Goal: Use online tool/utility: Utilize a website feature to perform a specific function

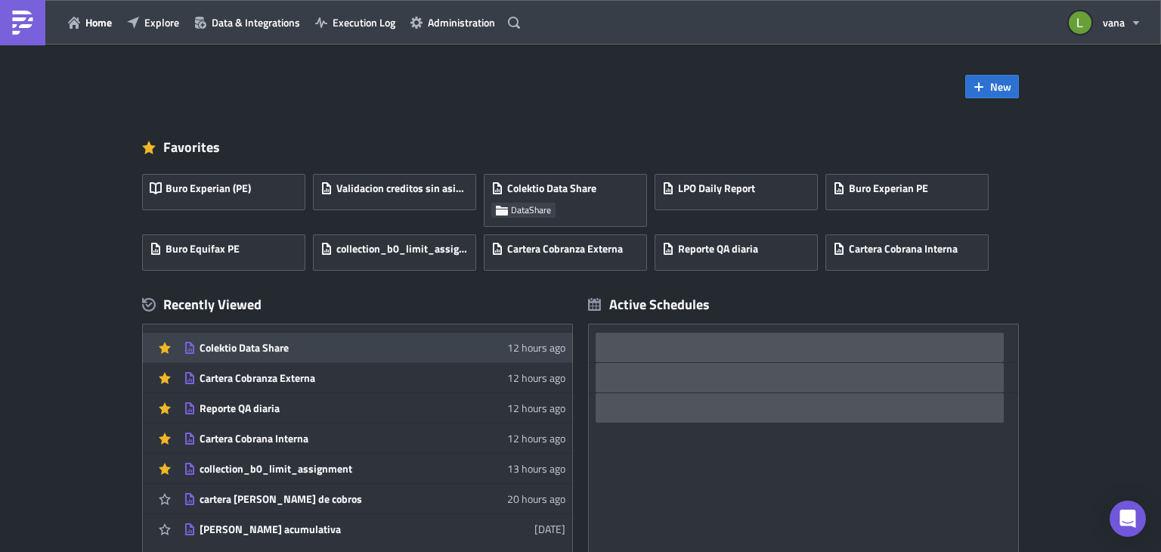
click at [258, 349] on div "Colektio Data Share" at bounding box center [332, 348] width 265 height 14
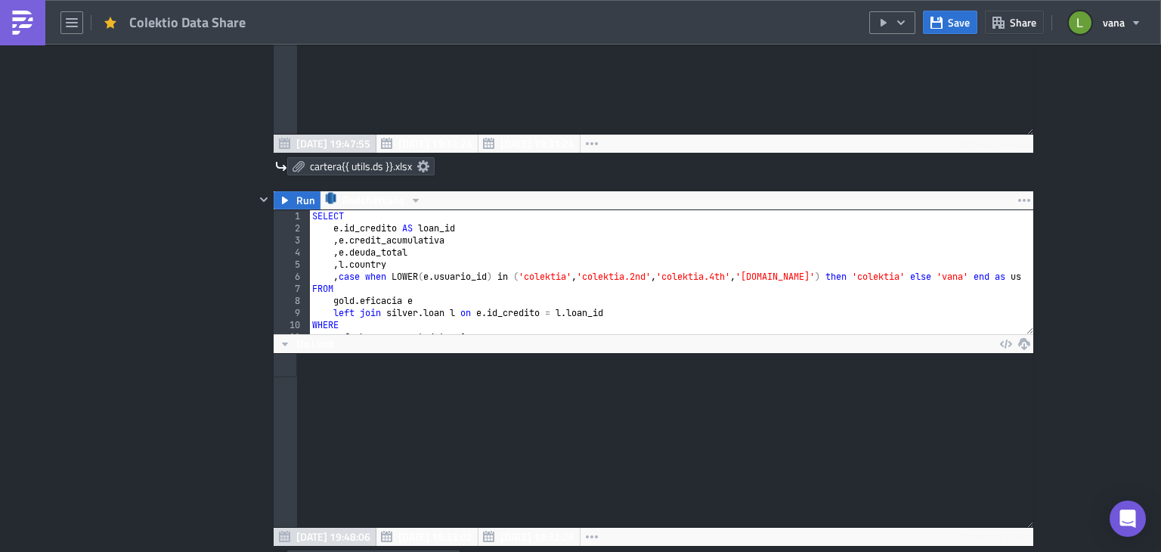
scroll to position [744, 0]
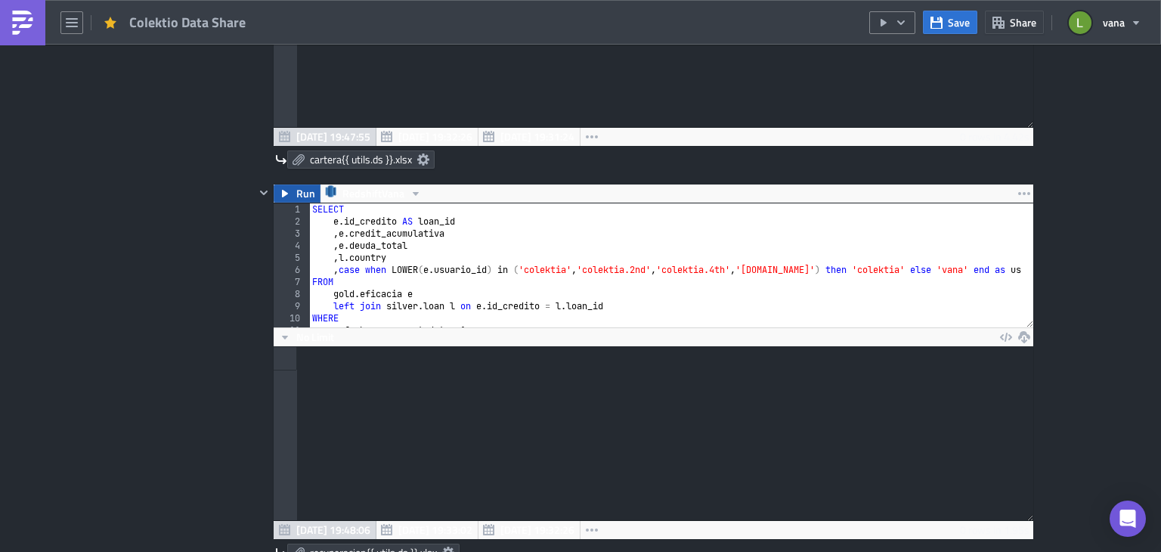
click at [301, 200] on span "Run" at bounding box center [305, 194] width 19 height 18
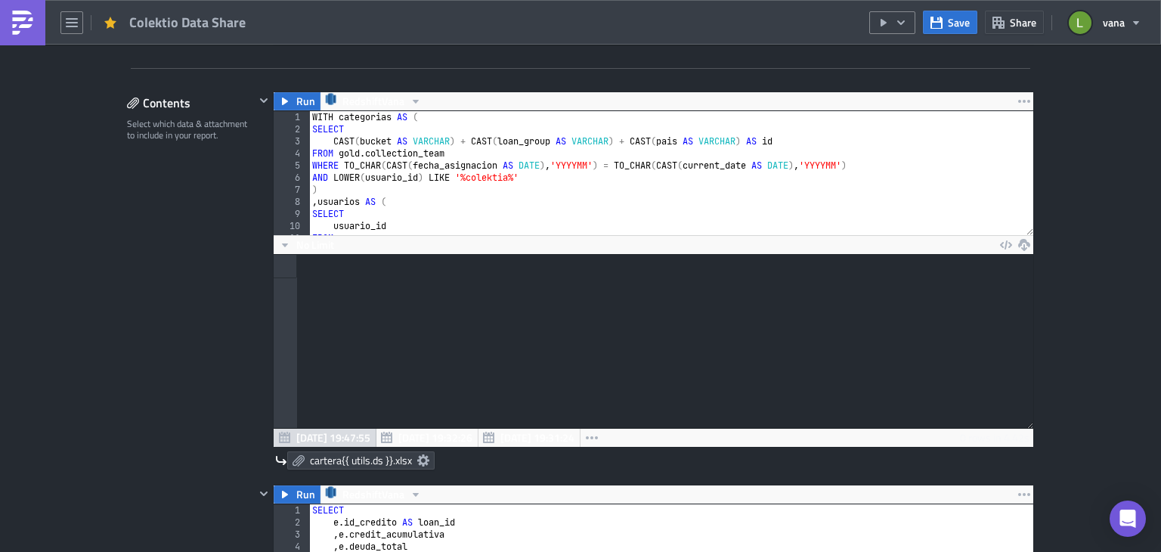
scroll to position [354, 0]
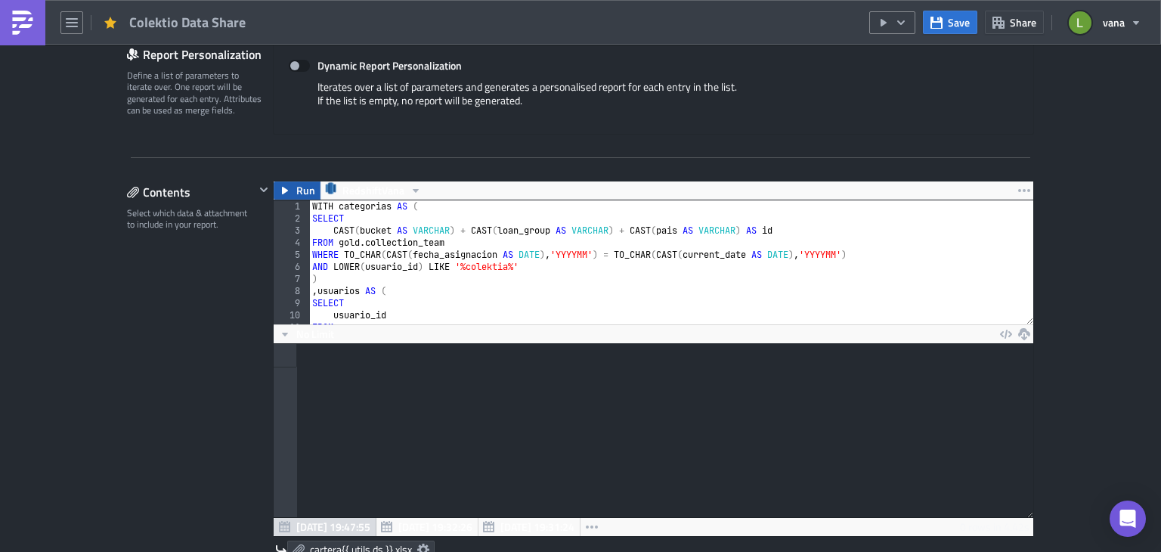
click at [296, 190] on span "Run" at bounding box center [305, 190] width 19 height 18
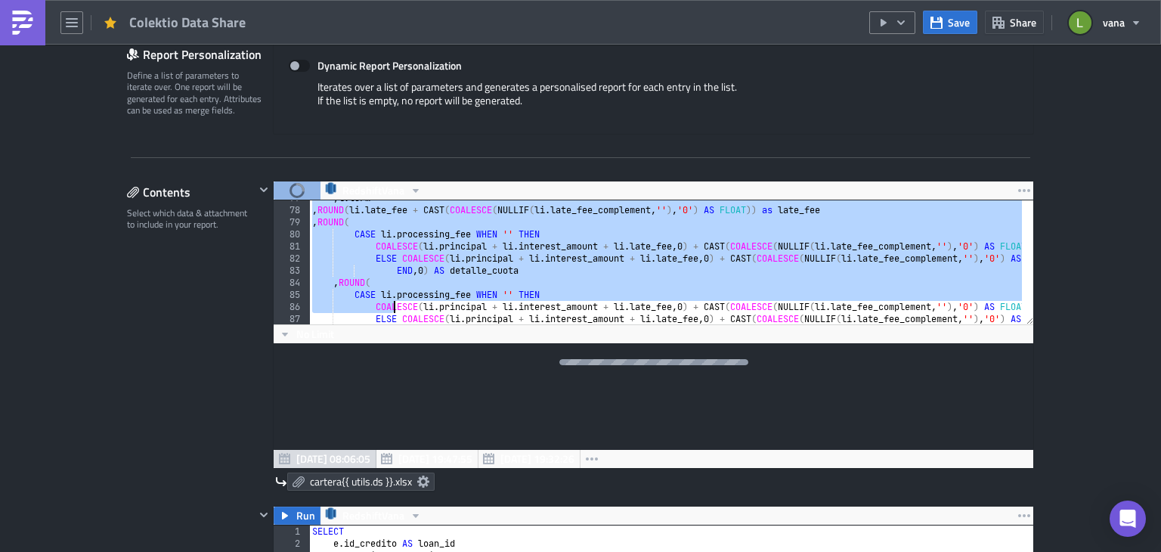
scroll to position [1206, 0]
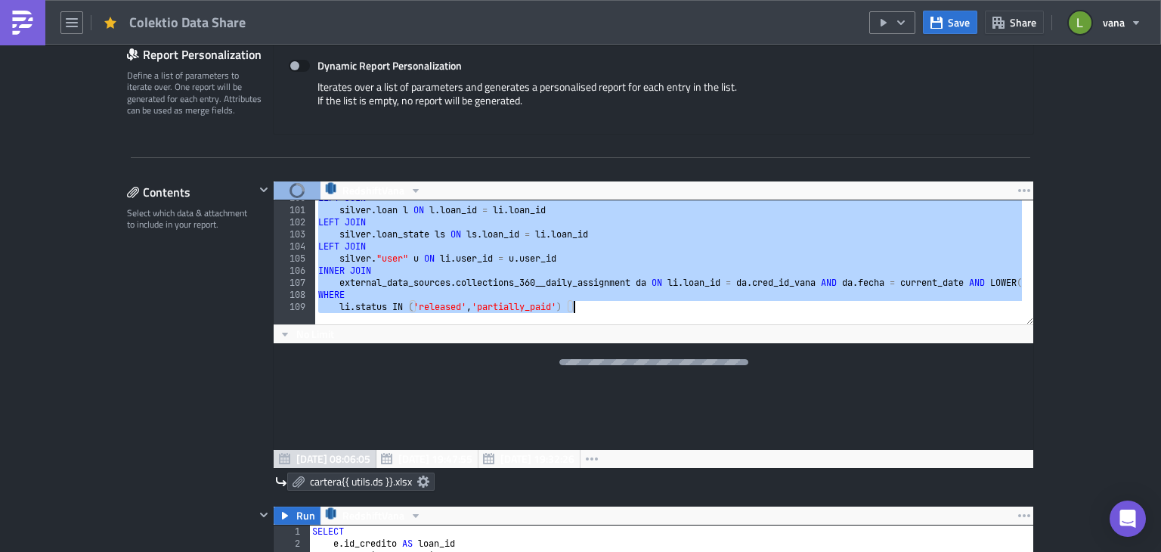
drag, startPoint x: 306, startPoint y: 203, endPoint x: 596, endPoint y: 323, distance: 313.6
click at [596, 323] on div "LEFT JOIN silver . loan l ON l . loan_id = li . loan_id LEFT JOIN silver . loan…" at bounding box center [1028, 260] width 1427 height 137
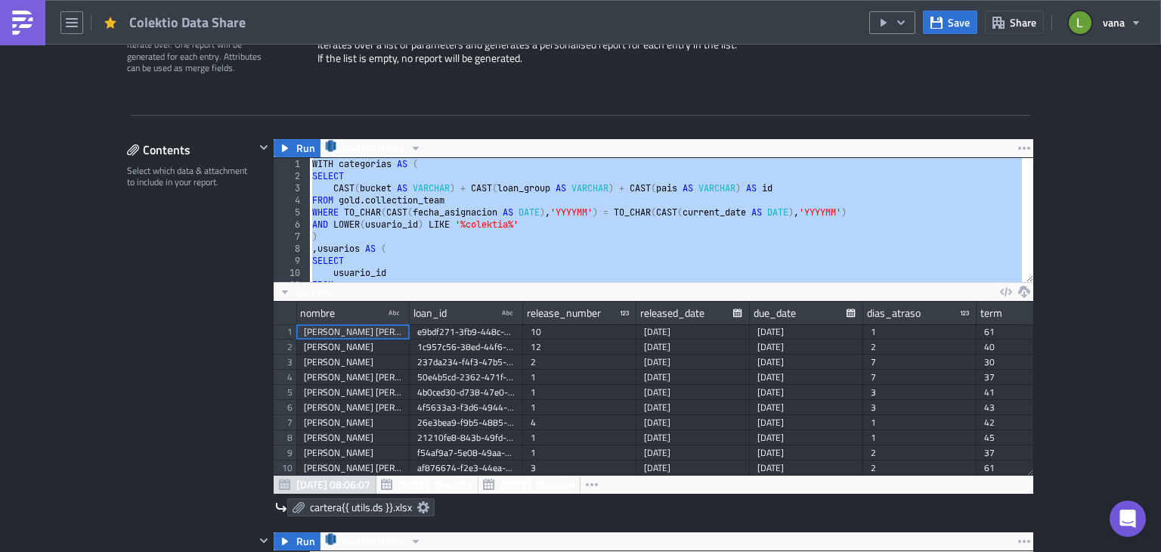
scroll to position [399, 0]
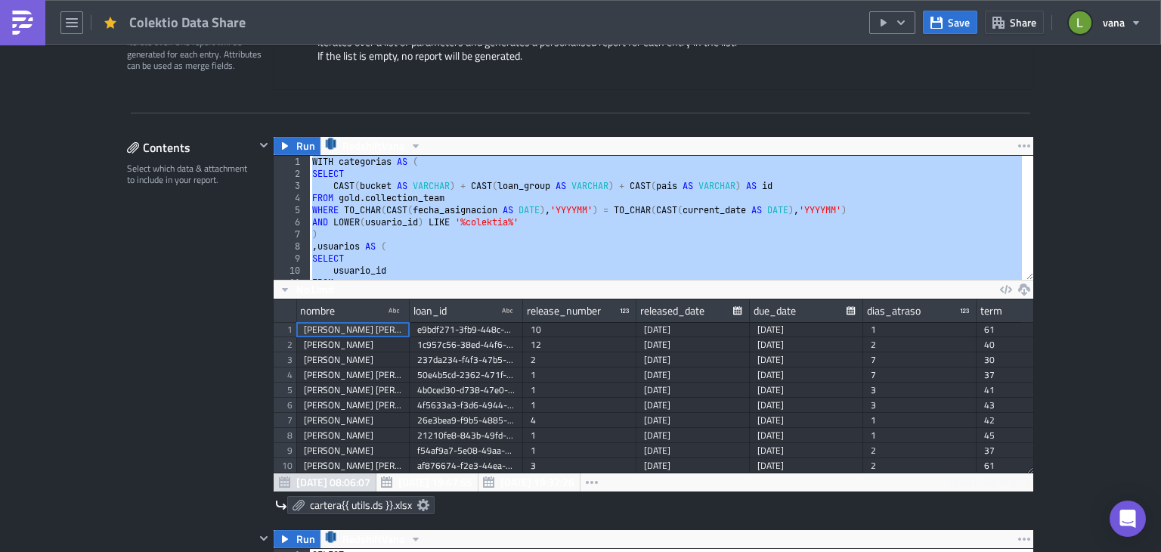
click at [407, 237] on div "WITH categorias AS ( SELECT CAST ( bucket AS VARCHAR ) + CAST ( loan_group AS V…" at bounding box center [665, 218] width 713 height 124
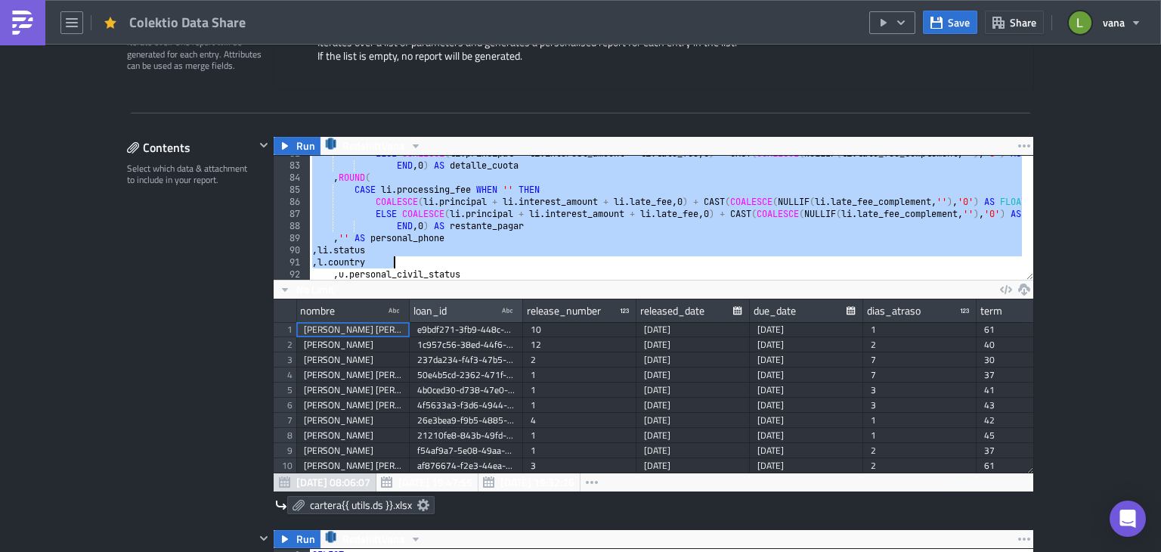
scroll to position [1206, 0]
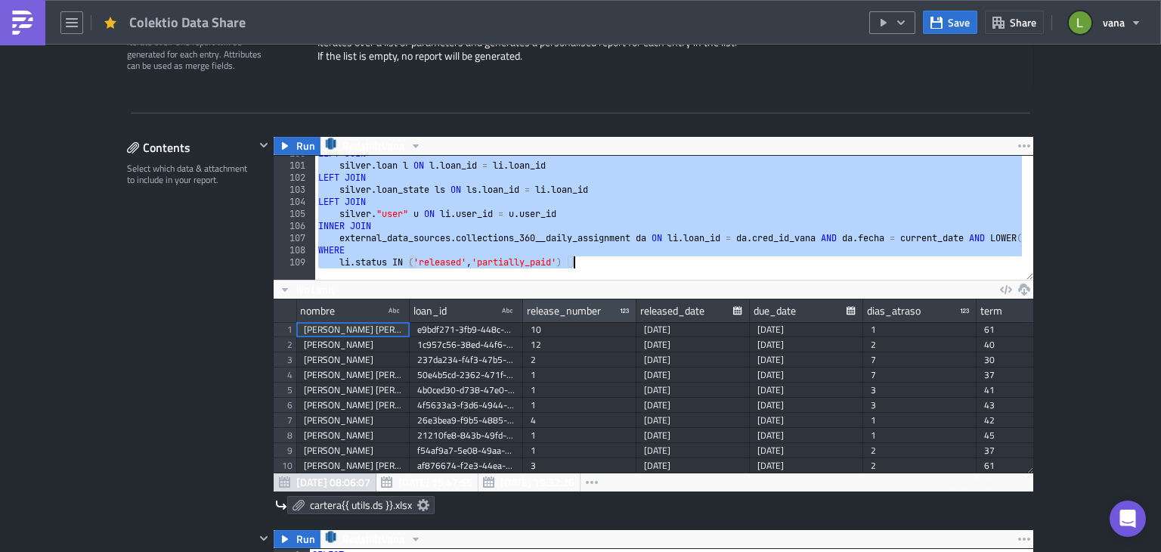
drag, startPoint x: 306, startPoint y: 159, endPoint x: 588, endPoint y: 307, distance: 318.0
click at [588, 307] on div ") 100 101 102 103 104 105 106 107 108 109 LEFT JOIN silver . loan l ON l . loan…" at bounding box center [654, 323] width 760 height 336
type textarea "WHERE li.status IN ('released', 'partially_paid')"
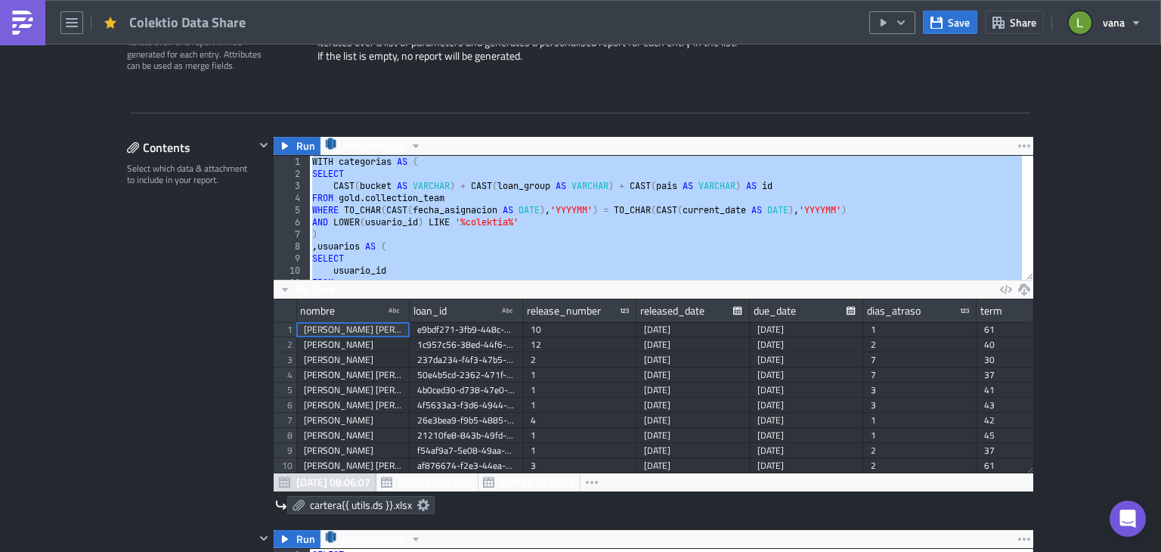
scroll to position [0, 0]
paste textarea
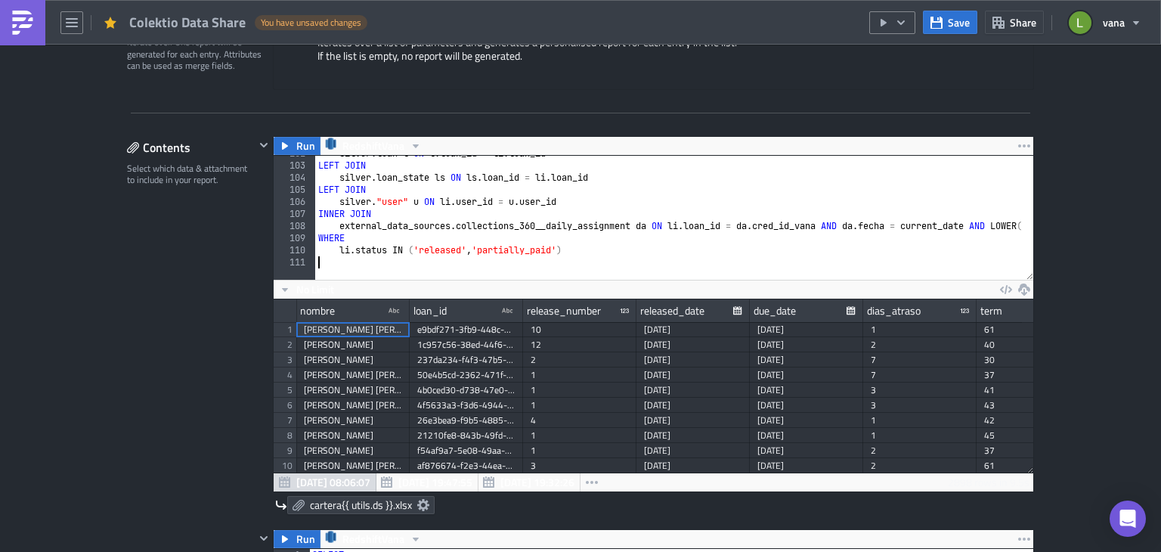
type textarea "li.status IN ('released', 'partially_paid')"
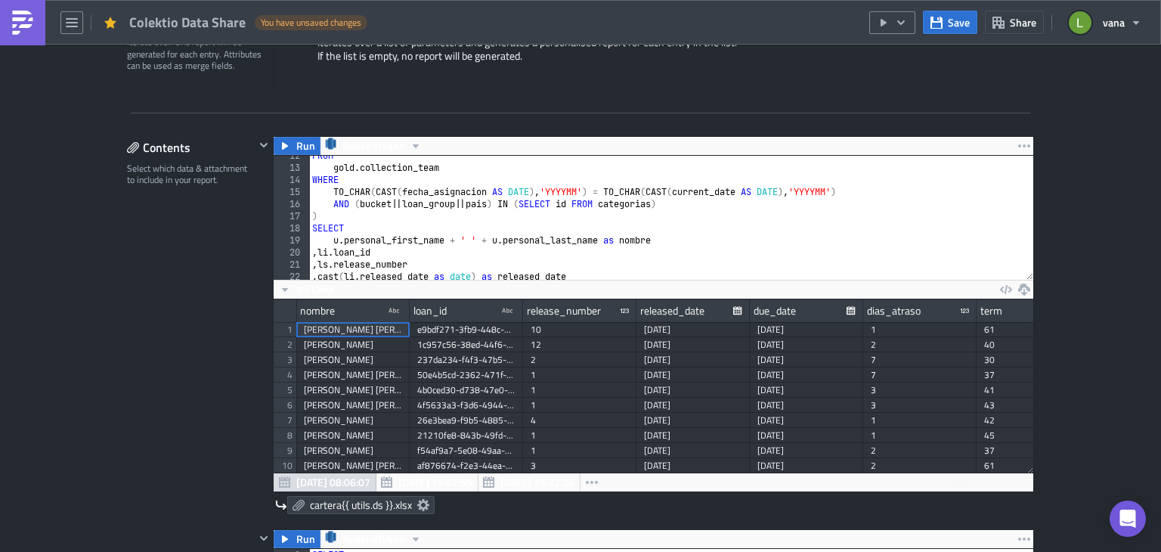
scroll to position [144, 0]
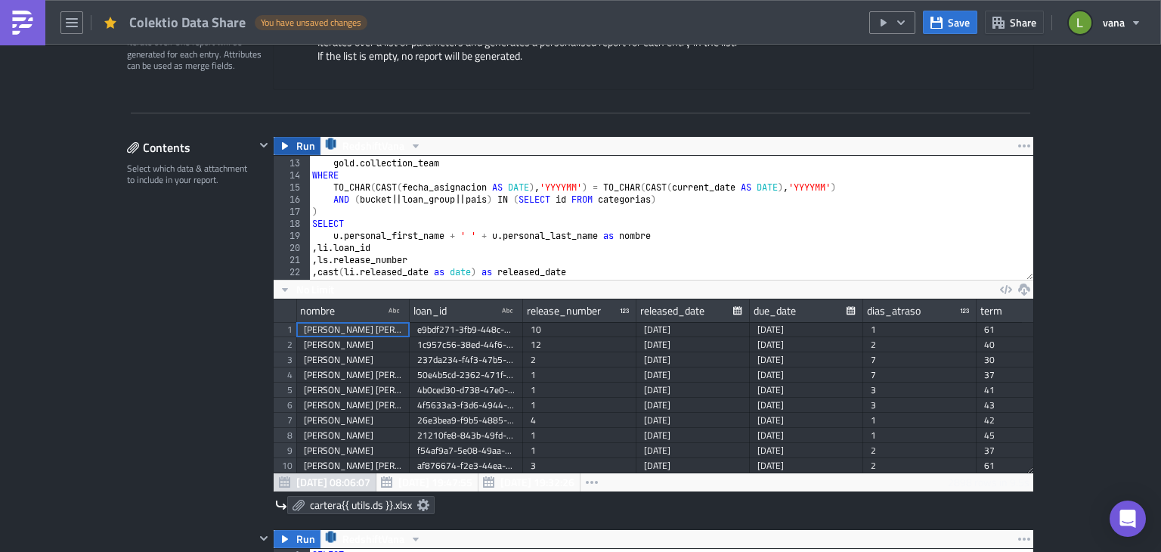
click at [297, 144] on span "Run" at bounding box center [305, 146] width 19 height 18
click at [941, 28] on button "Save" at bounding box center [950, 22] width 54 height 23
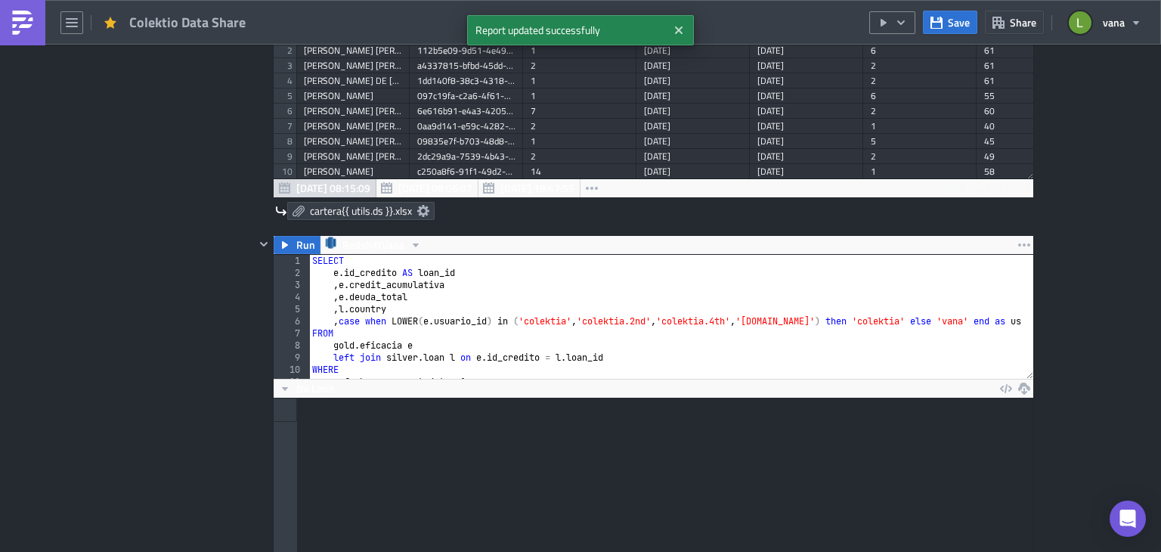
scroll to position [693, 0]
click at [279, 246] on icon "button" at bounding box center [285, 245] width 12 height 12
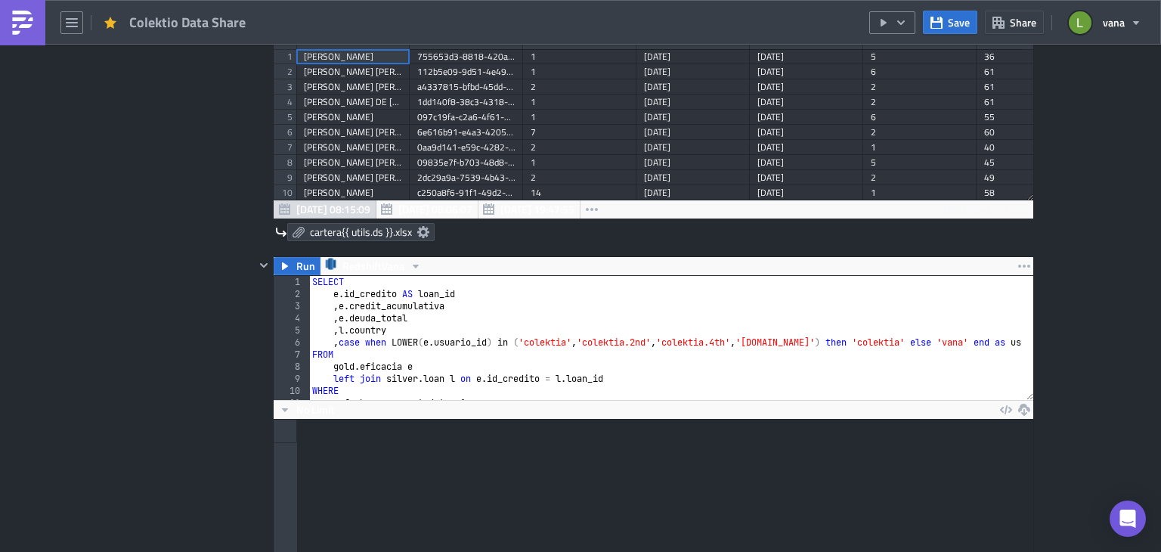
scroll to position [0, 0]
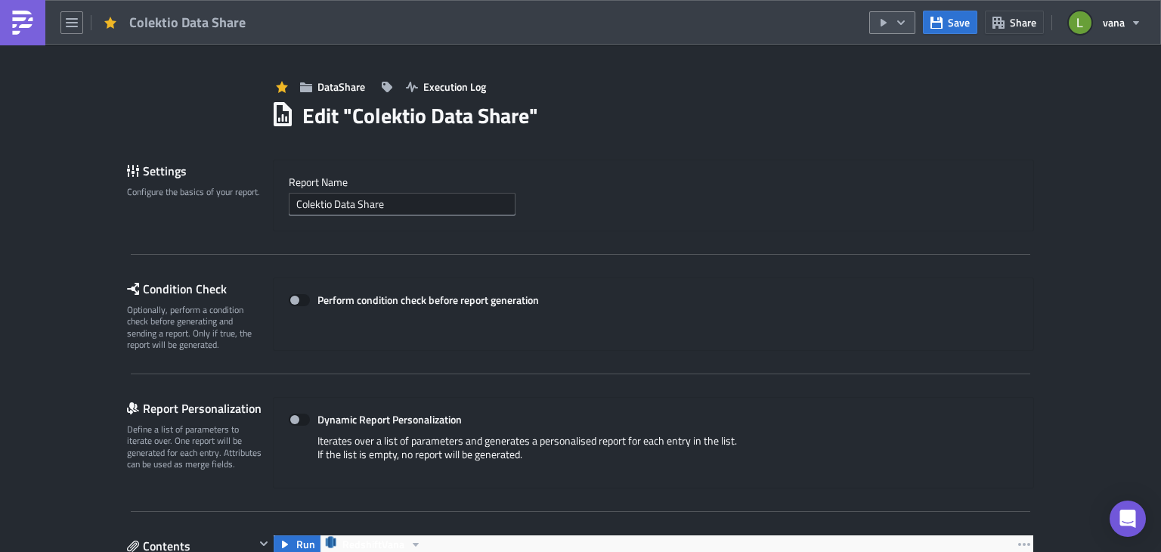
click at [910, 20] on button "button" at bounding box center [893, 22] width 46 height 23
click at [907, 84] on div "Run Report" at bounding box center [939, 82] width 118 height 15
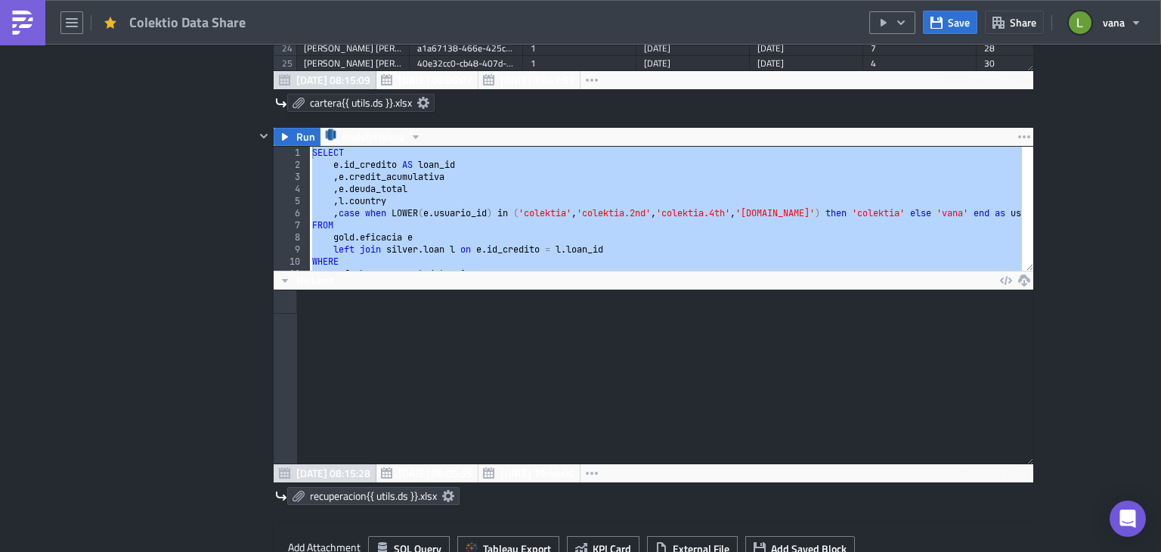
drag, startPoint x: 721, startPoint y: 255, endPoint x: 309, endPoint y: 97, distance: 441.4
click at [309, 97] on div "Run RedshiftVana li.status IN ('released', 'partially_paid') 12 13 14 15 16 17 …" at bounding box center [645, 220] width 780 height 972
click at [558, 222] on div "SELECT e . id_credito AS loan_id , e . credit_acumulativa , e . deuda_total , l…" at bounding box center [665, 209] width 713 height 124
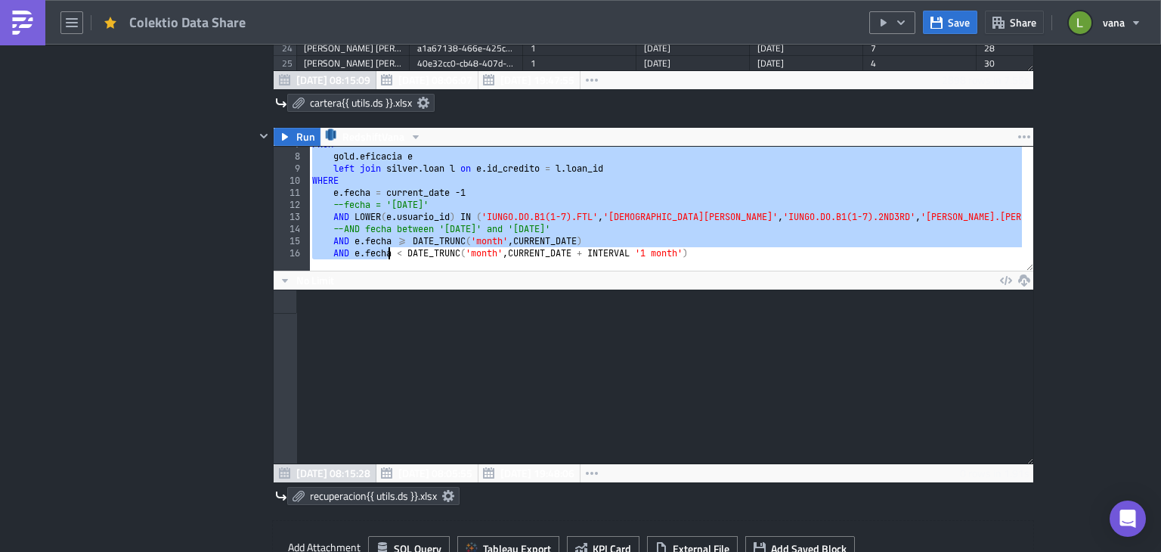
scroll to position [81, 0]
drag, startPoint x: 309, startPoint y: 150, endPoint x: 796, endPoint y: 282, distance: 504.4
click at [796, 282] on div "FROM 7 8 9 10 11 12 13 14 15 16 FROM gold . eficacia e left join silver . loan …" at bounding box center [654, 314] width 760 height 336
click at [541, 197] on div "FROM gold . eficacia e left join silver . loan l on e . id_credito = l . loan_i…" at bounding box center [665, 209] width 713 height 124
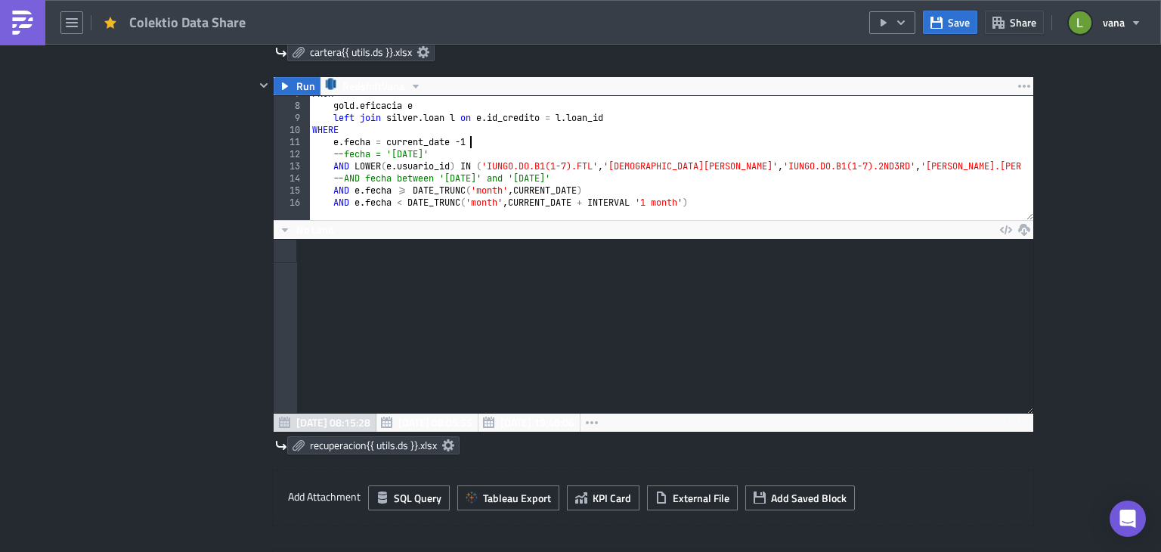
scroll to position [853, 0]
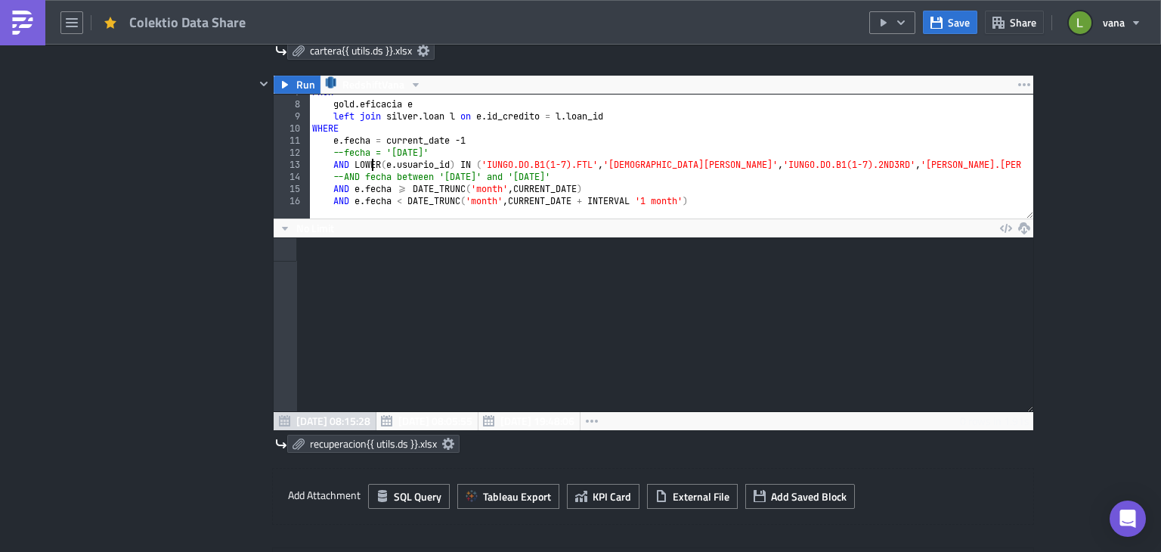
click at [366, 163] on div "FROM gold . eficacia e left join silver . loan l on e . id_credito = l . loan_i…" at bounding box center [1150, 154] width 1682 height 137
type textarea "AND UPPER(e.usuario_id) IN ('IUNGO.DO.B1(1-7).FTL', 'CRISTIAN.[PERSON_NAME]', '…"
click at [288, 84] on button "Run" at bounding box center [297, 85] width 47 height 18
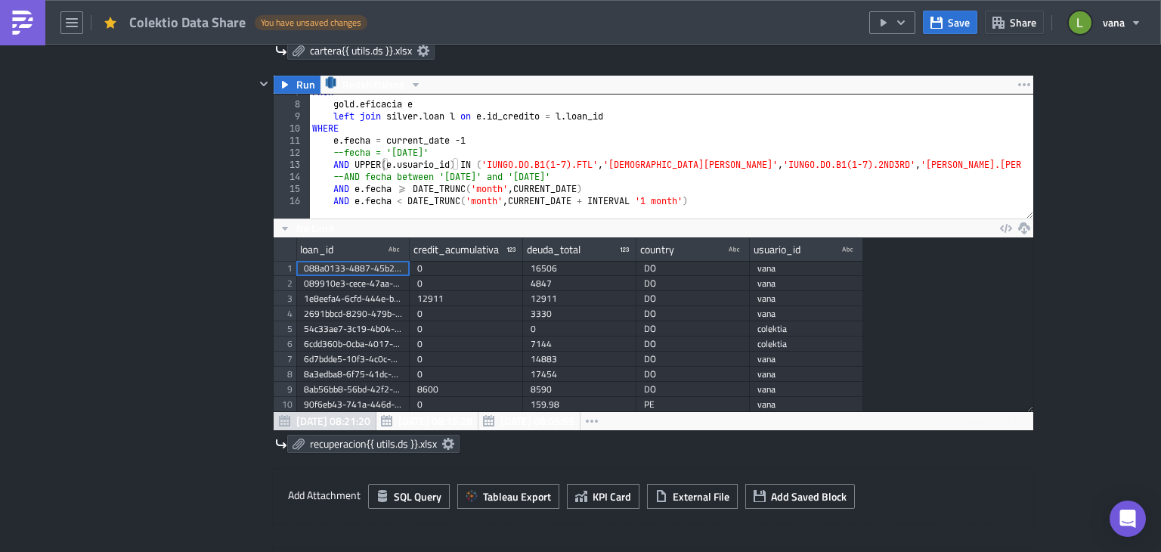
scroll to position [173, 760]
click at [217, 291] on div "Contents Select which data & attachment to include in your report." at bounding box center [191, 168] width 128 height 972
click at [964, 18] on span "Save" at bounding box center [959, 22] width 22 height 16
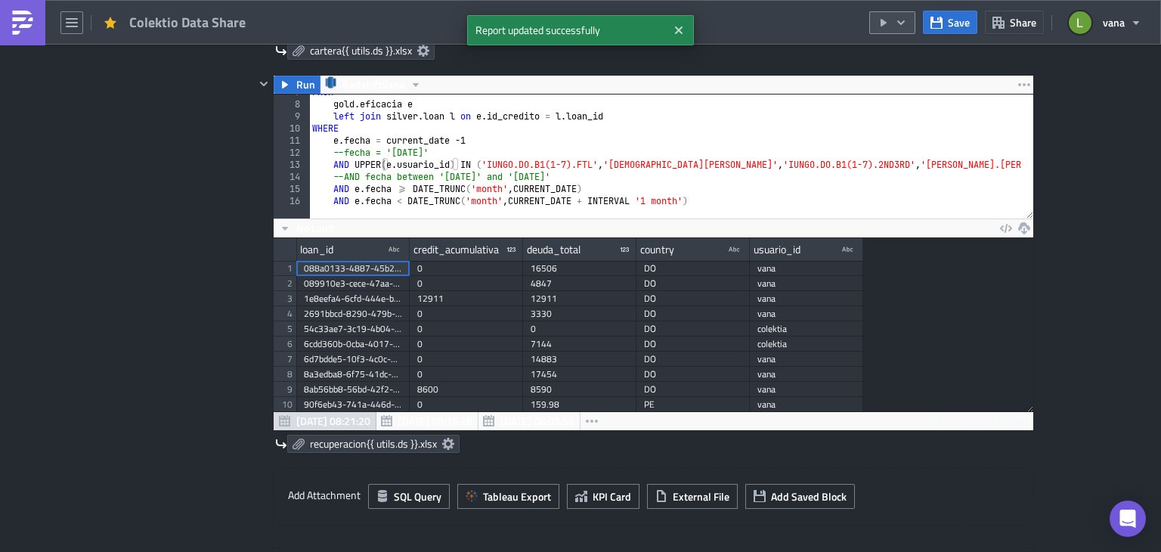
click at [898, 24] on icon "button" at bounding box center [901, 23] width 12 height 12
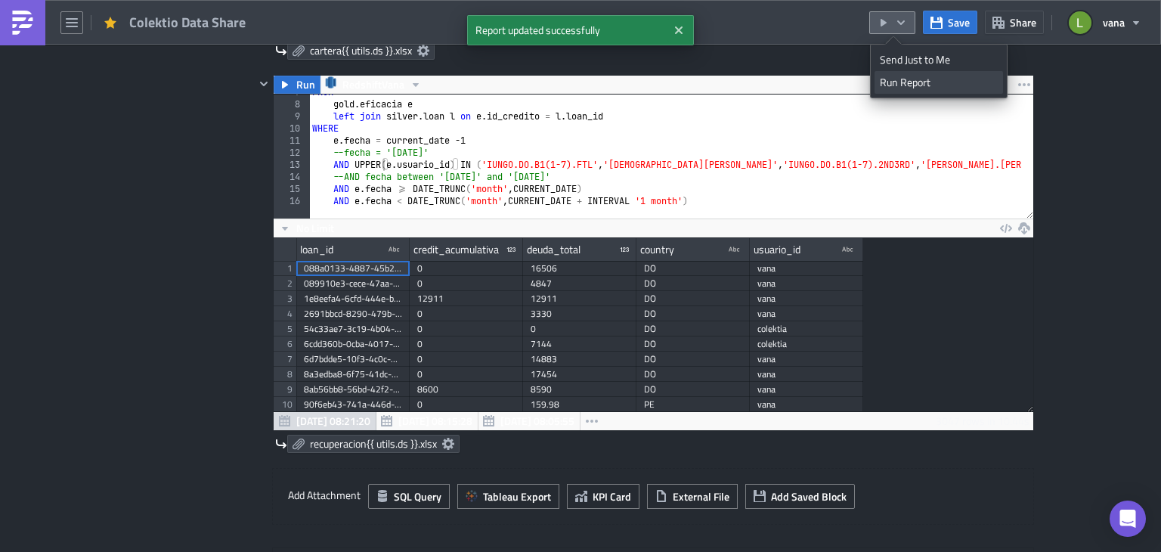
click at [898, 82] on div "Run Report" at bounding box center [939, 82] width 118 height 15
